Goal: Task Accomplishment & Management: Use online tool/utility

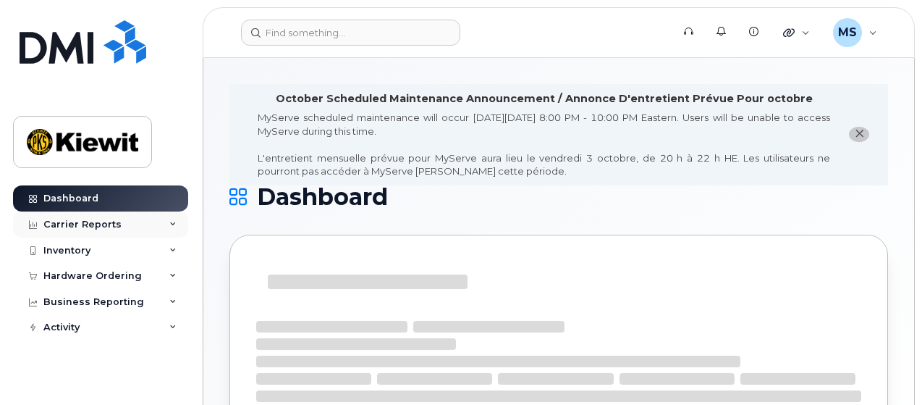
click at [175, 223] on icon at bounding box center [172, 224] width 7 height 7
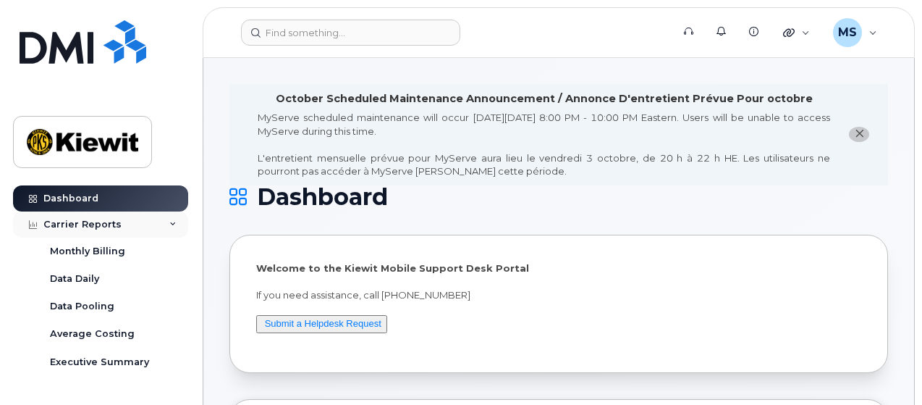
click at [169, 222] on icon at bounding box center [172, 224] width 7 height 7
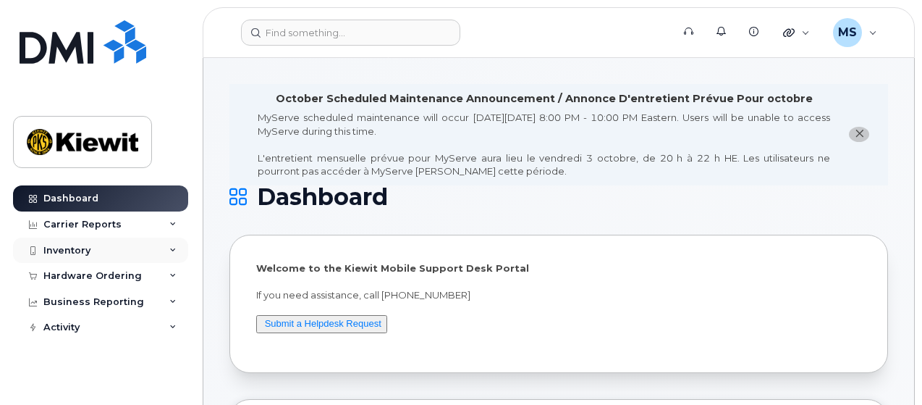
click at [172, 248] on icon at bounding box center [172, 250] width 7 height 7
click at [170, 247] on icon at bounding box center [172, 250] width 7 height 7
click at [174, 270] on div "Hardware Ordering" at bounding box center [100, 276] width 175 height 26
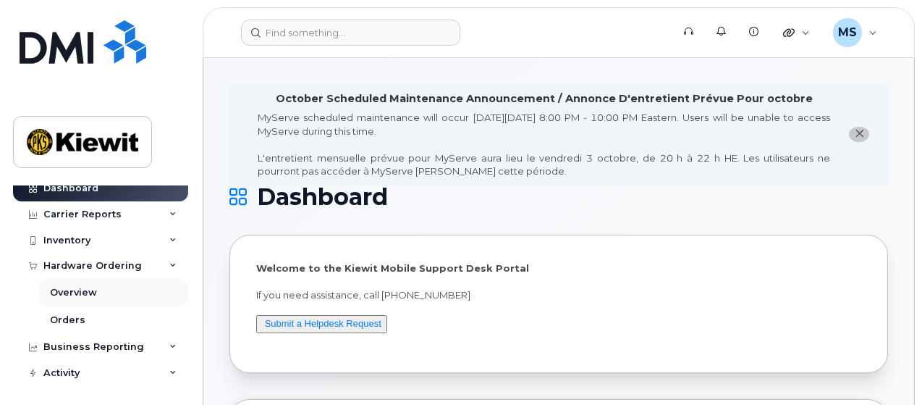
scroll to position [12, 0]
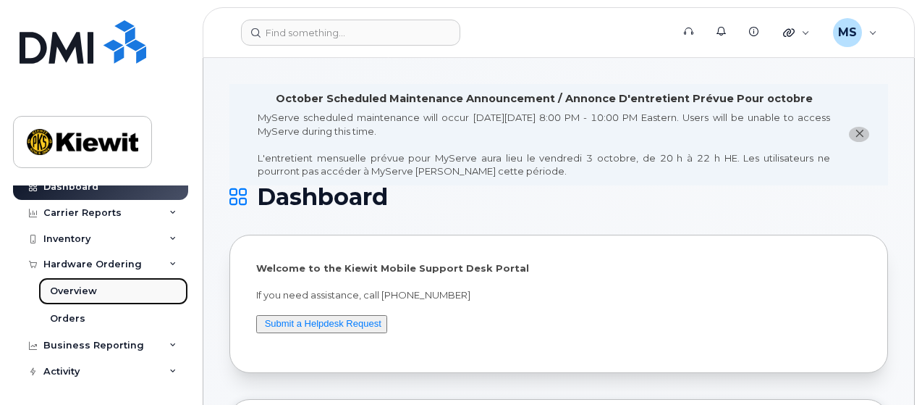
click at [91, 290] on div "Overview" at bounding box center [73, 291] width 47 height 13
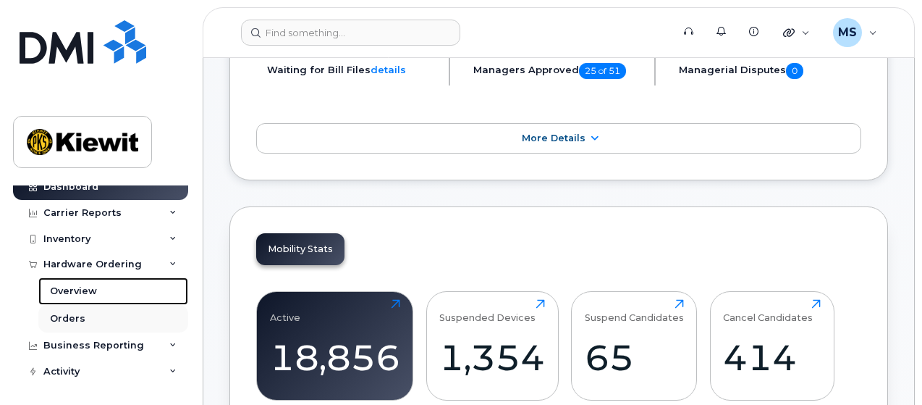
scroll to position [434, 0]
click at [172, 342] on div "Business Reporting" at bounding box center [100, 345] width 175 height 26
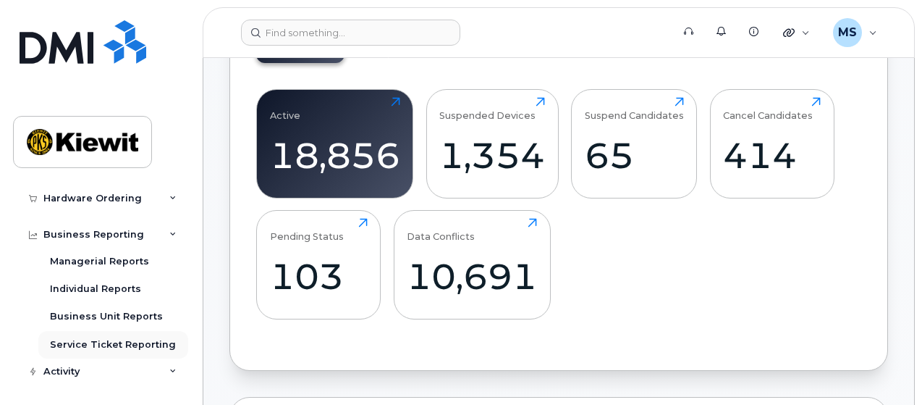
scroll to position [652, 0]
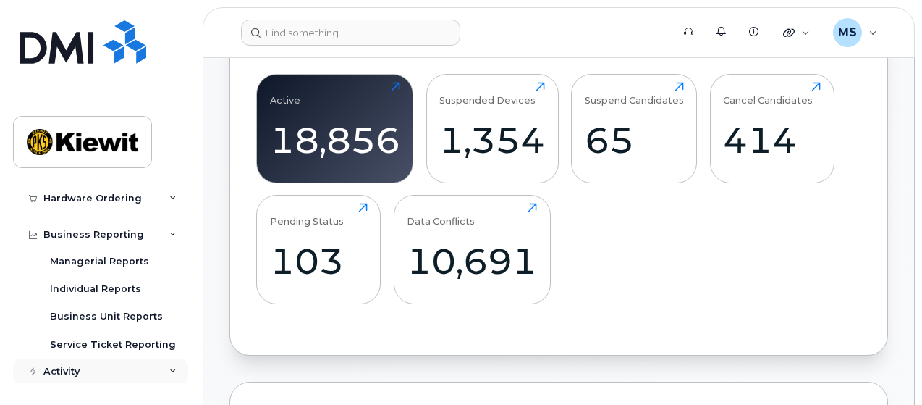
click at [172, 371] on icon at bounding box center [172, 371] width 7 height 7
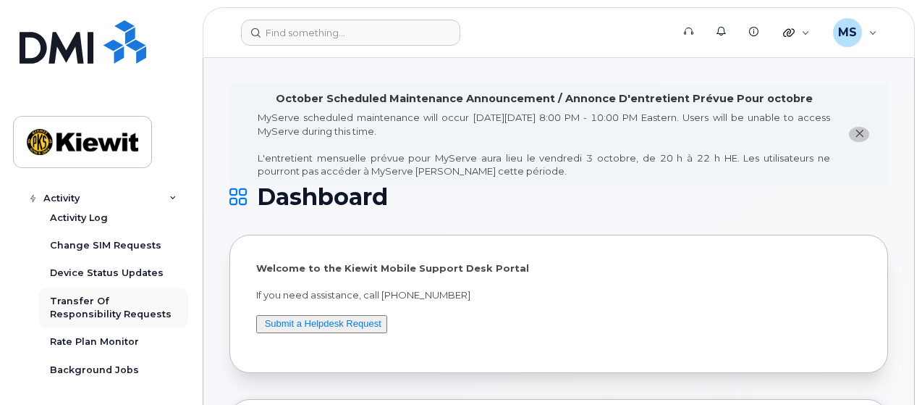
scroll to position [0, 0]
click at [174, 196] on div "Activity" at bounding box center [100, 198] width 175 height 26
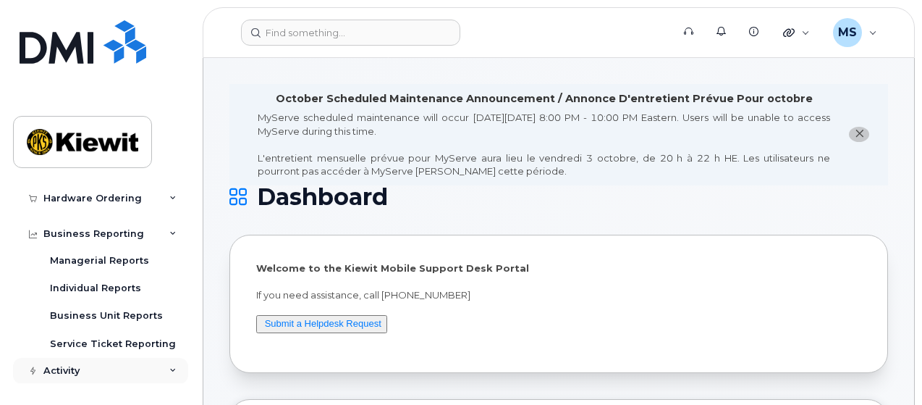
scroll to position [123, 0]
click at [875, 33] on div "[PERSON_NAME] Wireless Admin" at bounding box center [855, 32] width 64 height 29
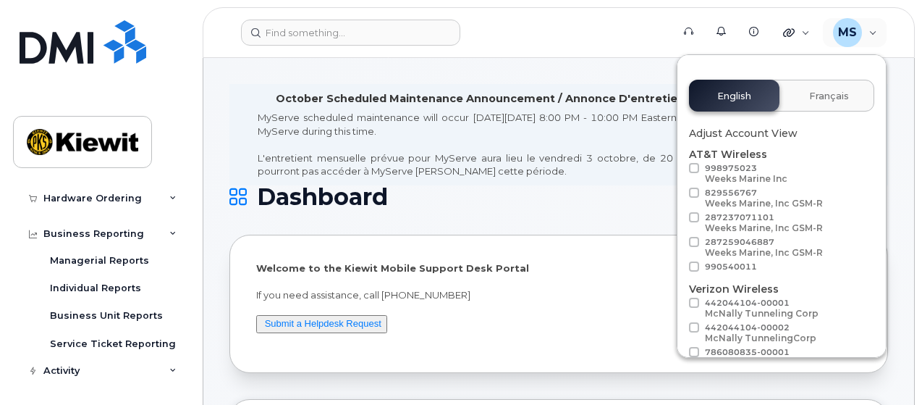
scroll to position [0, 0]
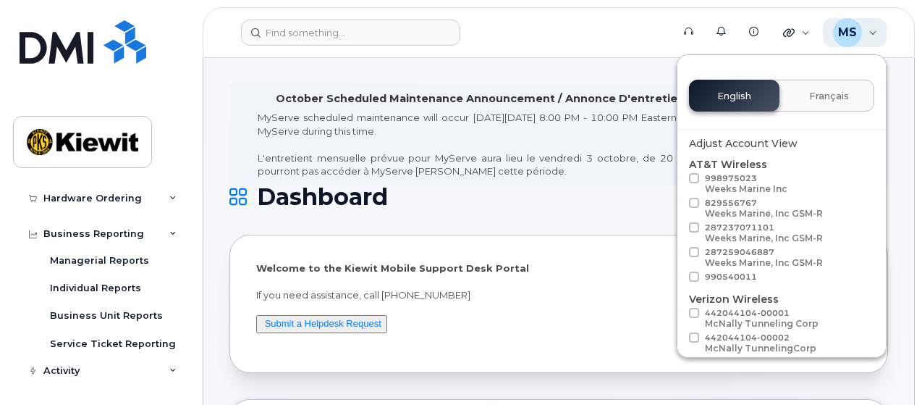
click at [874, 28] on div "[PERSON_NAME] Wireless Admin" at bounding box center [855, 32] width 64 height 29
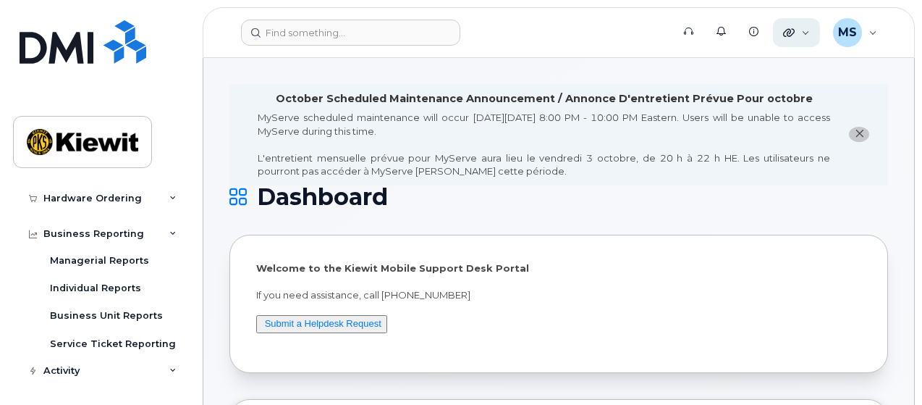
click at [807, 33] on div "Quicklinks" at bounding box center [796, 32] width 47 height 29
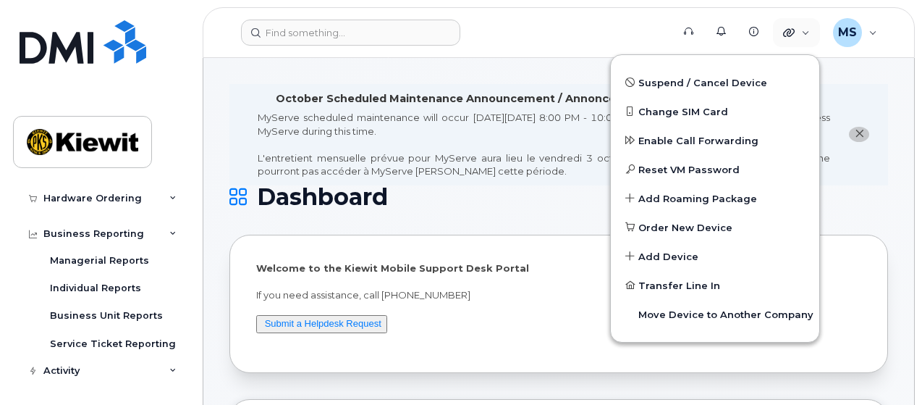
click at [882, 87] on li "October Scheduled Maintenance Announcement / Annonce D'entretient Prévue Pour o…" at bounding box center [559, 134] width 659 height 101
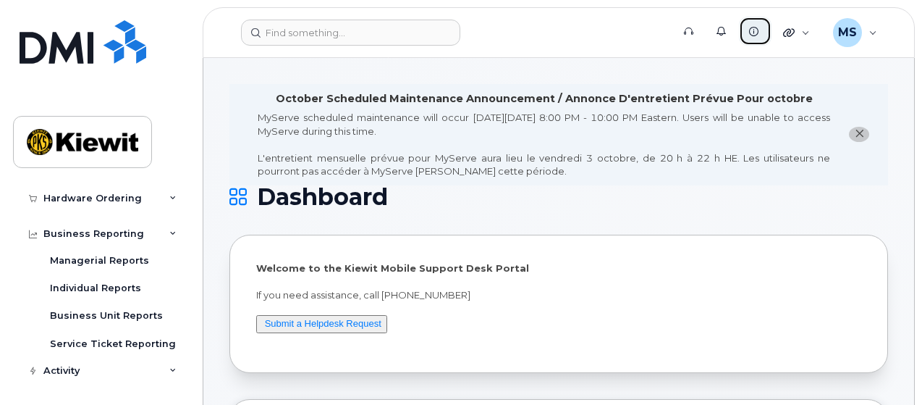
click at [753, 31] on icon at bounding box center [753, 31] width 9 height 9
click at [689, 32] on icon at bounding box center [688, 31] width 9 height 9
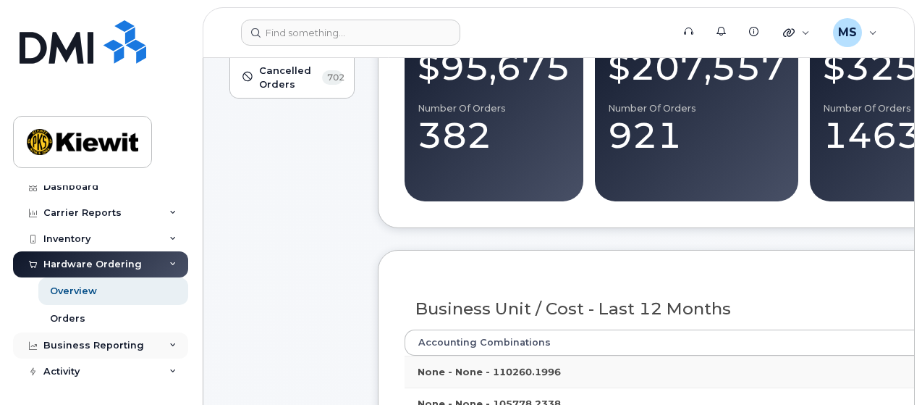
scroll to position [362, 0]
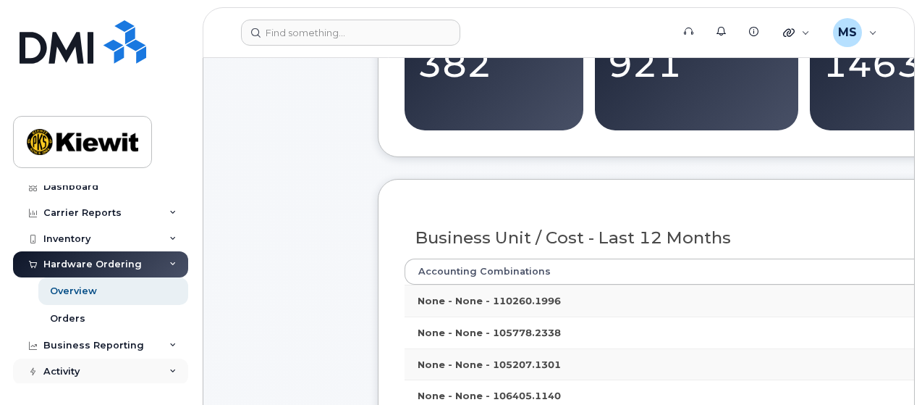
click at [169, 368] on icon at bounding box center [172, 371] width 7 height 7
click at [169, 263] on icon at bounding box center [172, 264] width 7 height 7
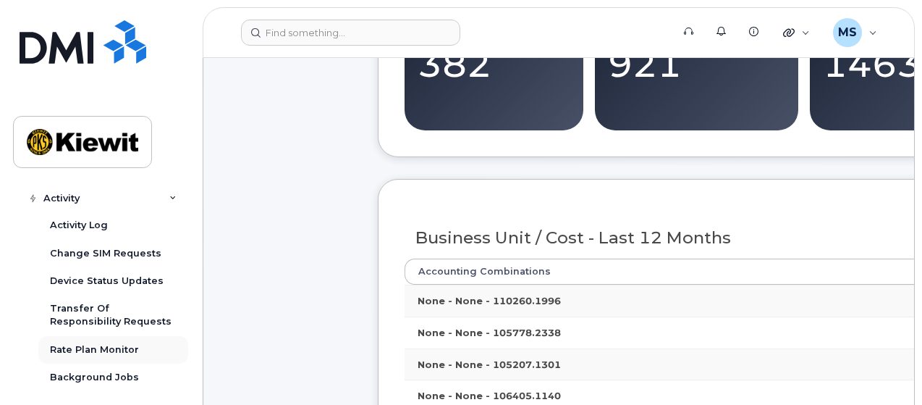
scroll to position [164, 0]
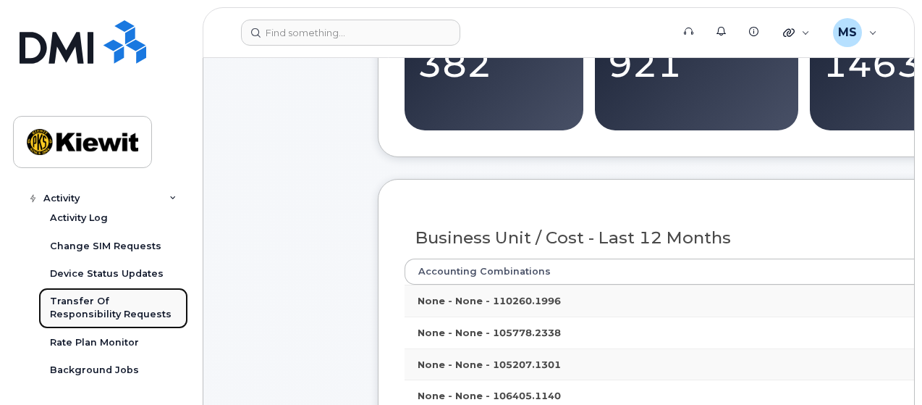
click at [98, 300] on div "Transfer Of Responsibility Requests" at bounding box center [113, 308] width 127 height 27
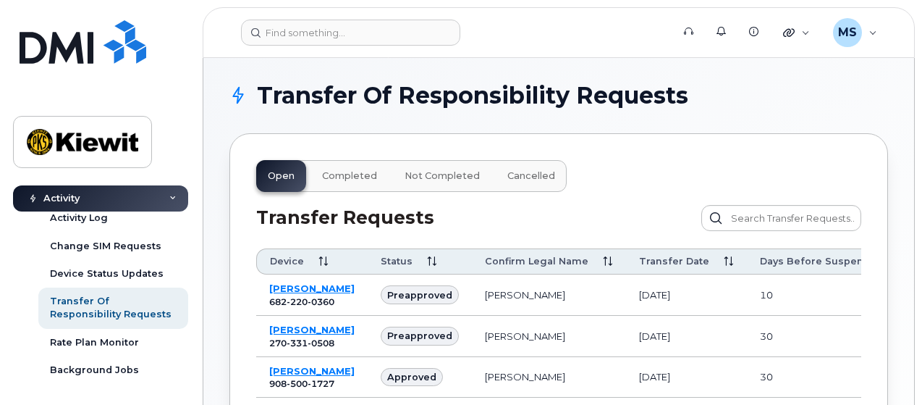
click at [169, 195] on icon at bounding box center [172, 198] width 7 height 7
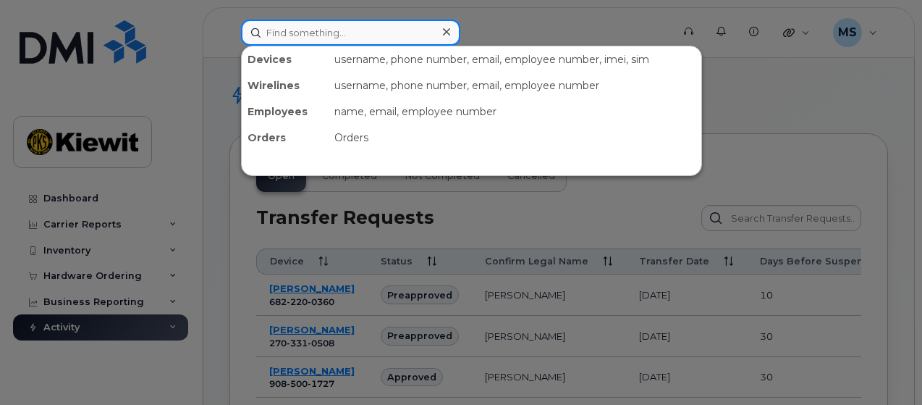
click at [361, 32] on input at bounding box center [350, 33] width 219 height 26
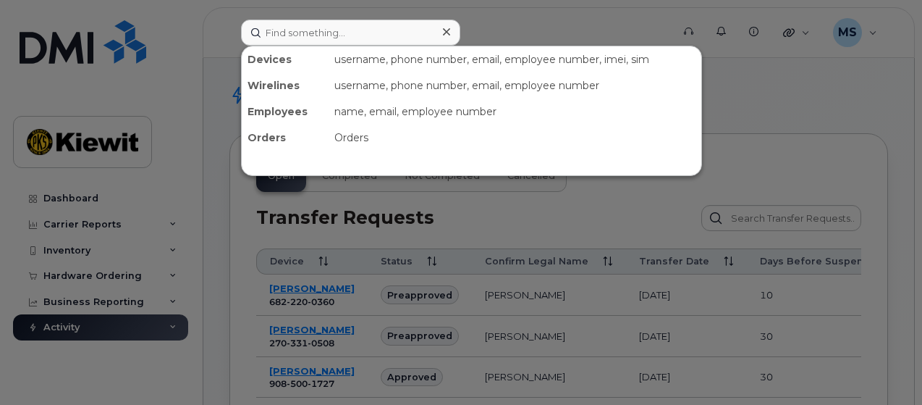
click at [761, 108] on div at bounding box center [461, 202] width 922 height 405
